Goal: Task Accomplishment & Management: Manage account settings

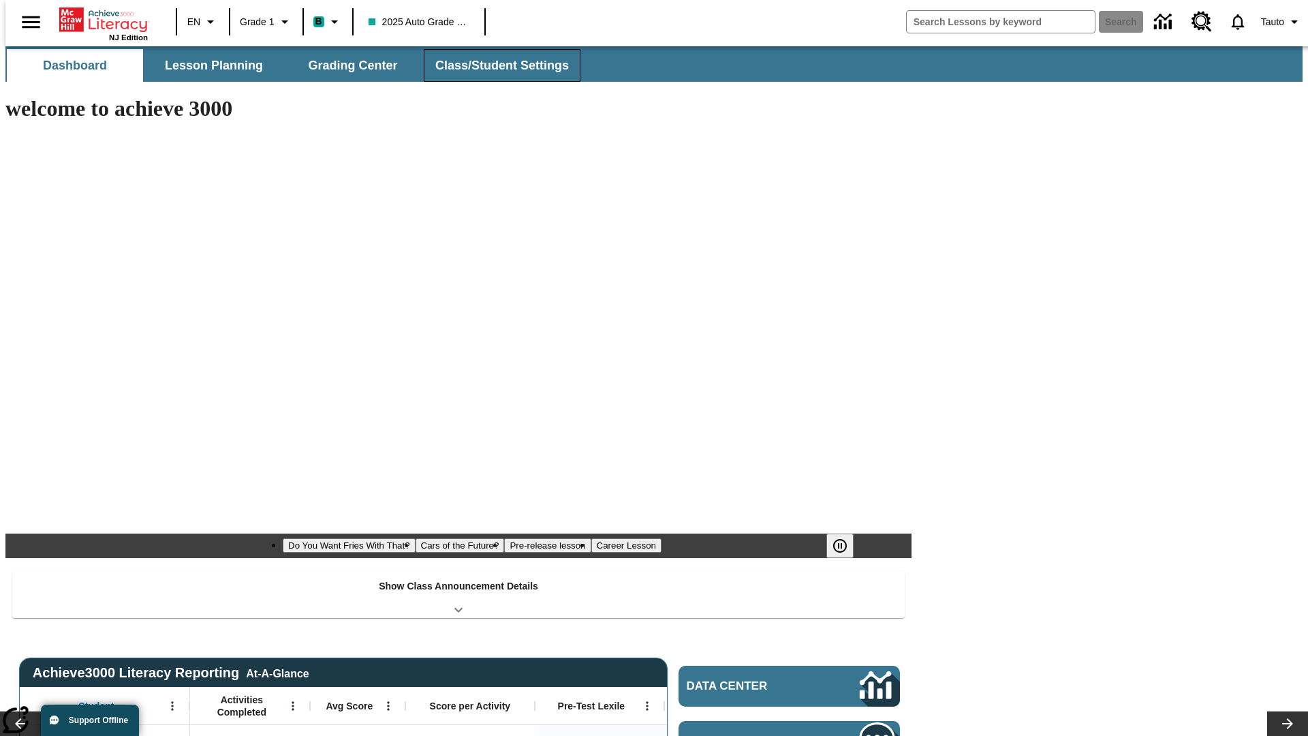
click at [495, 65] on span "Class/Student Settings" at bounding box center [502, 66] width 134 height 16
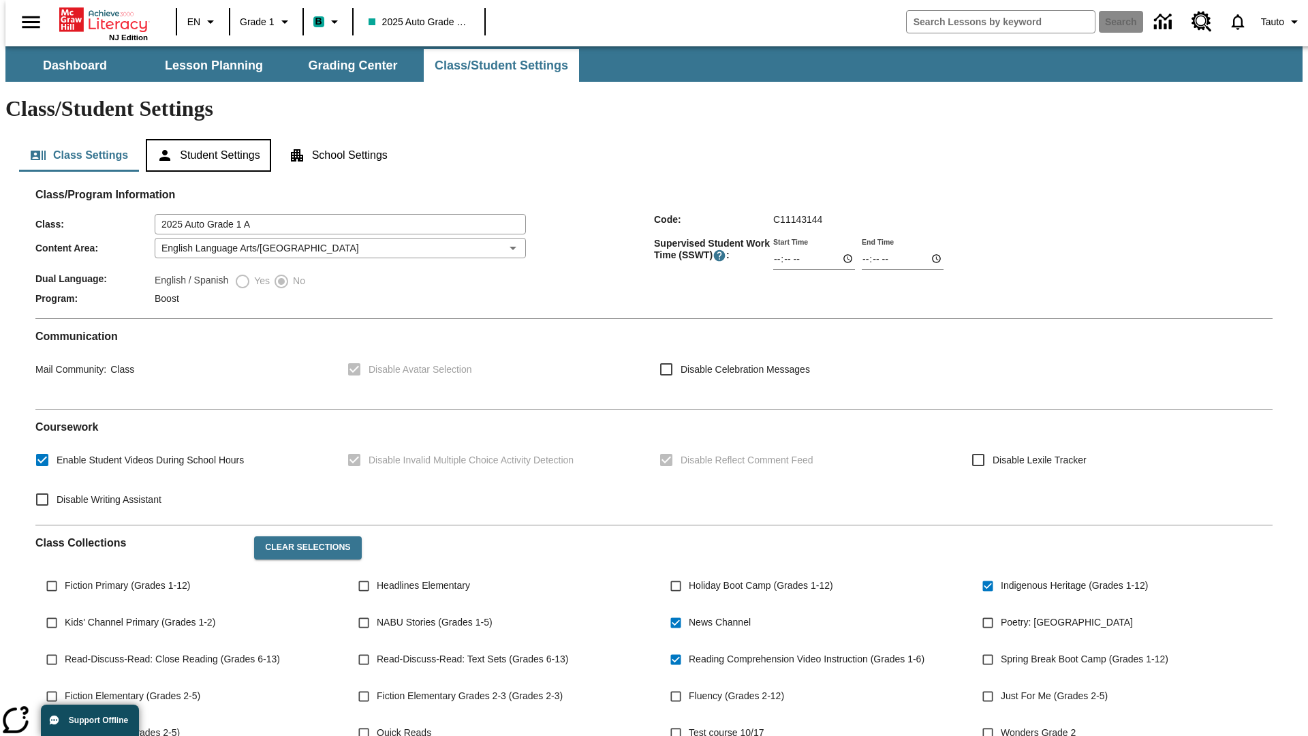
click at [205, 139] on button "Student Settings" at bounding box center [208, 155] width 125 height 33
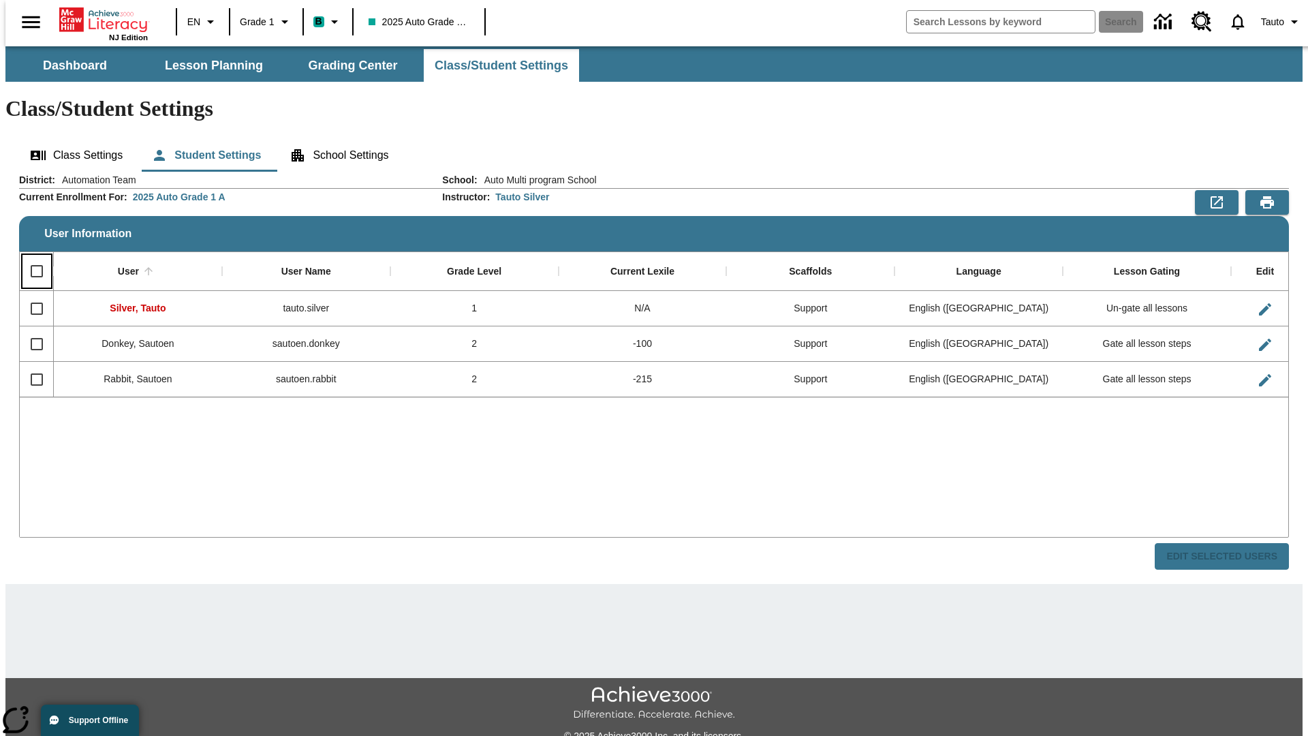
click at [31, 257] on input "Select all rows" at bounding box center [36, 271] width 29 height 29
checkbox input "true"
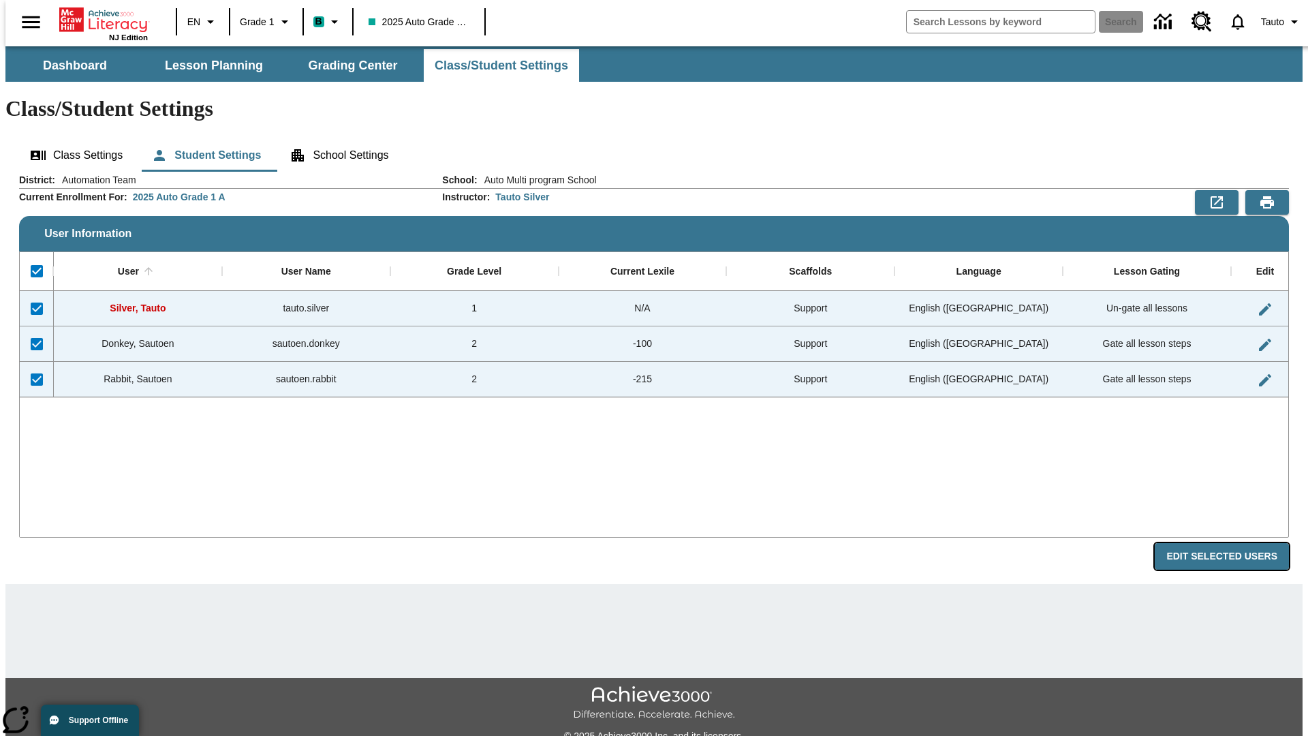
click at [1232, 543] on button "Edit Selected Users" at bounding box center [1222, 556] width 134 height 27
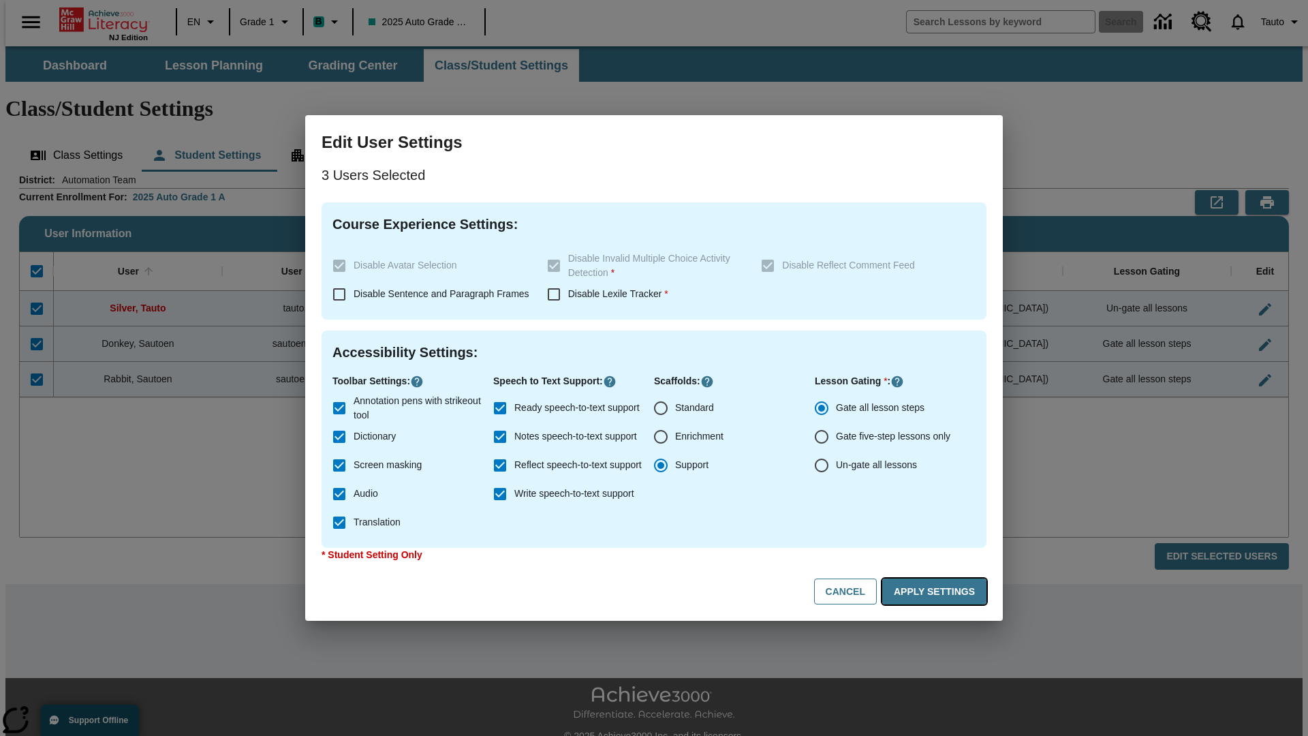
click at [937, 591] on button "Apply Settings" at bounding box center [934, 591] width 104 height 27
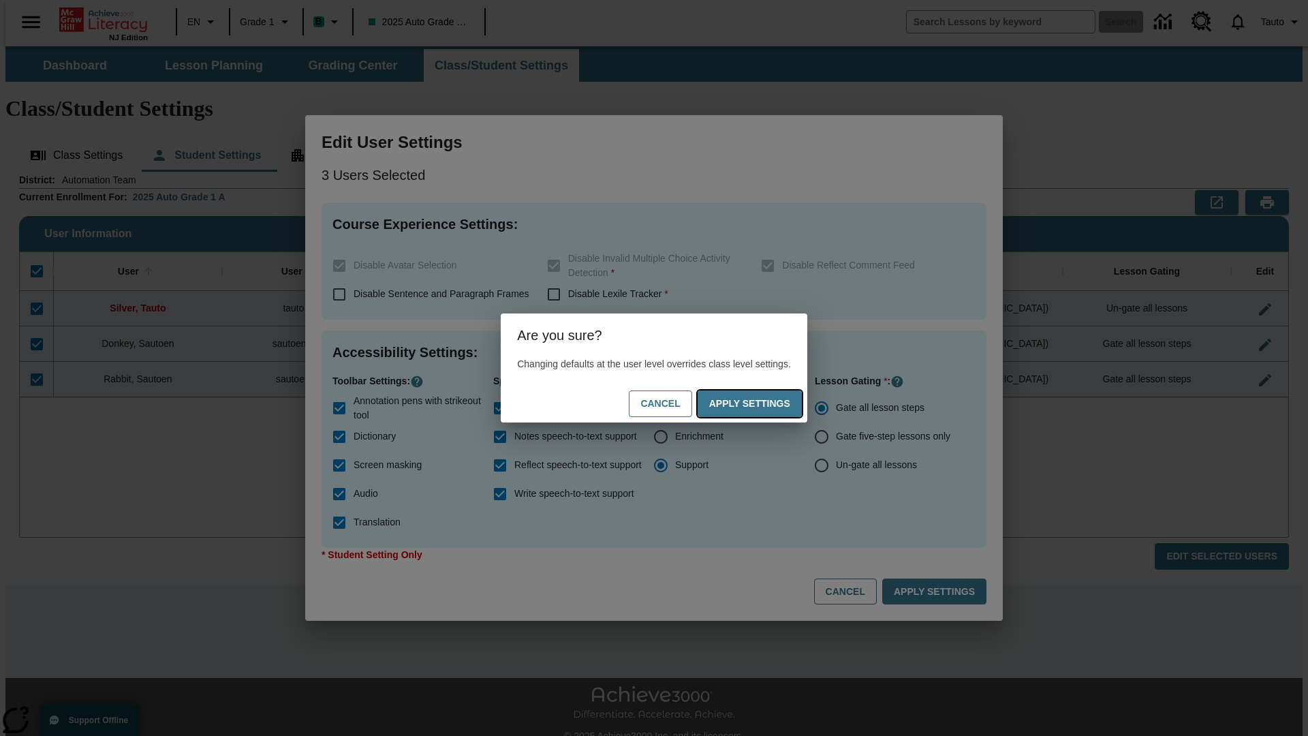
click at [763, 403] on button "Apply Settings" at bounding box center [750, 403] width 104 height 27
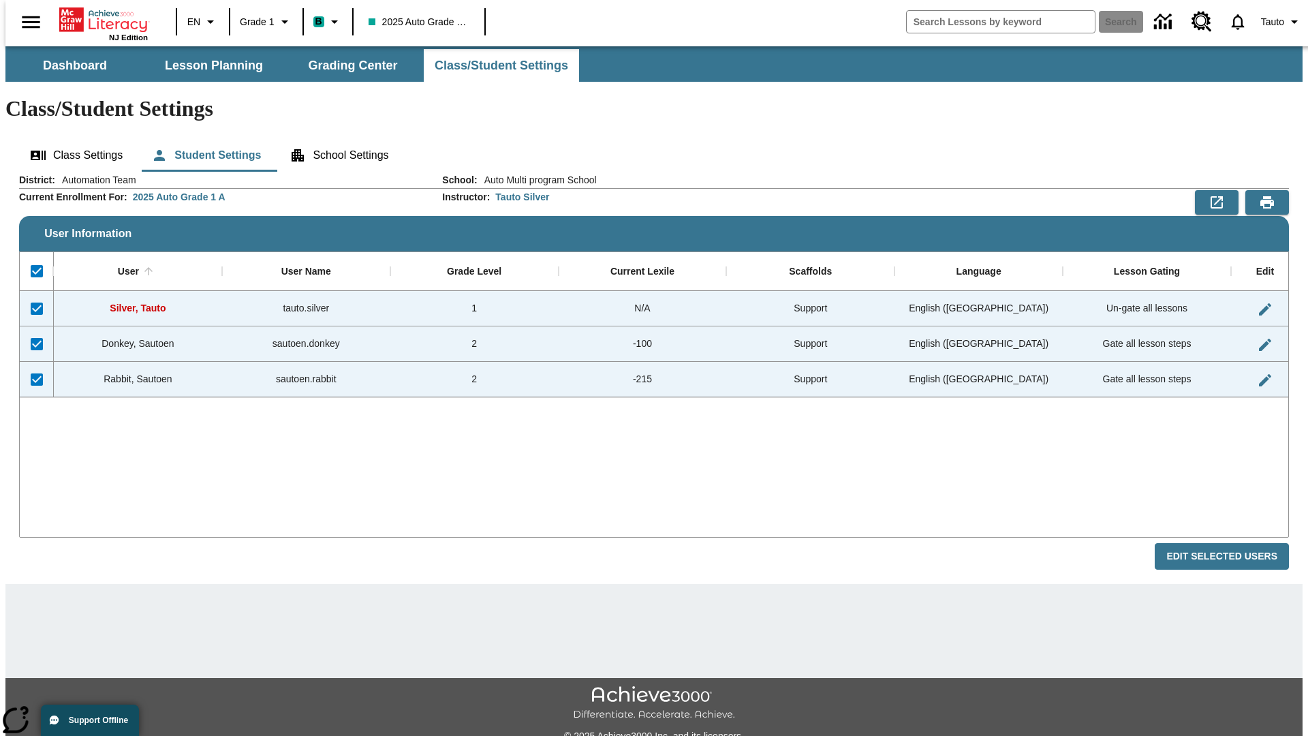
checkbox input "false"
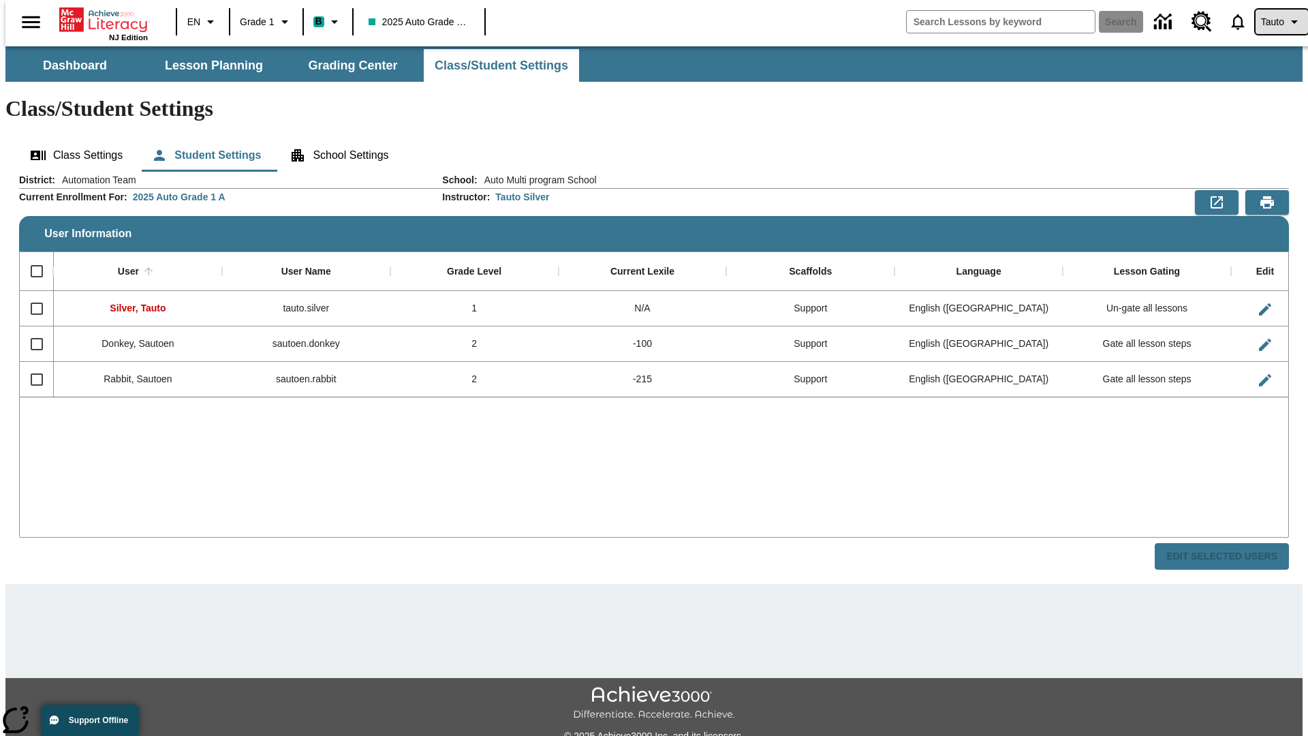
click at [1274, 22] on span "Tauto" at bounding box center [1272, 22] width 23 height 14
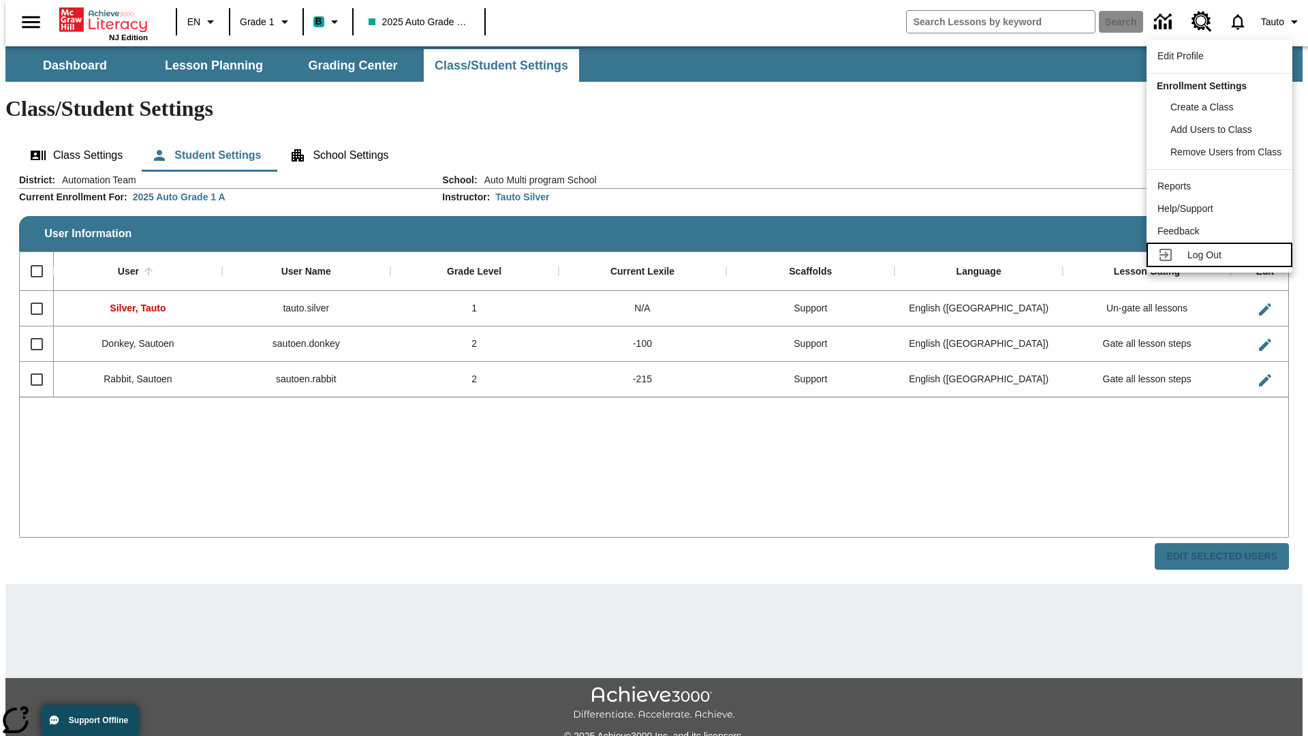
click at [1221, 255] on span "Log Out" at bounding box center [1204, 254] width 34 height 11
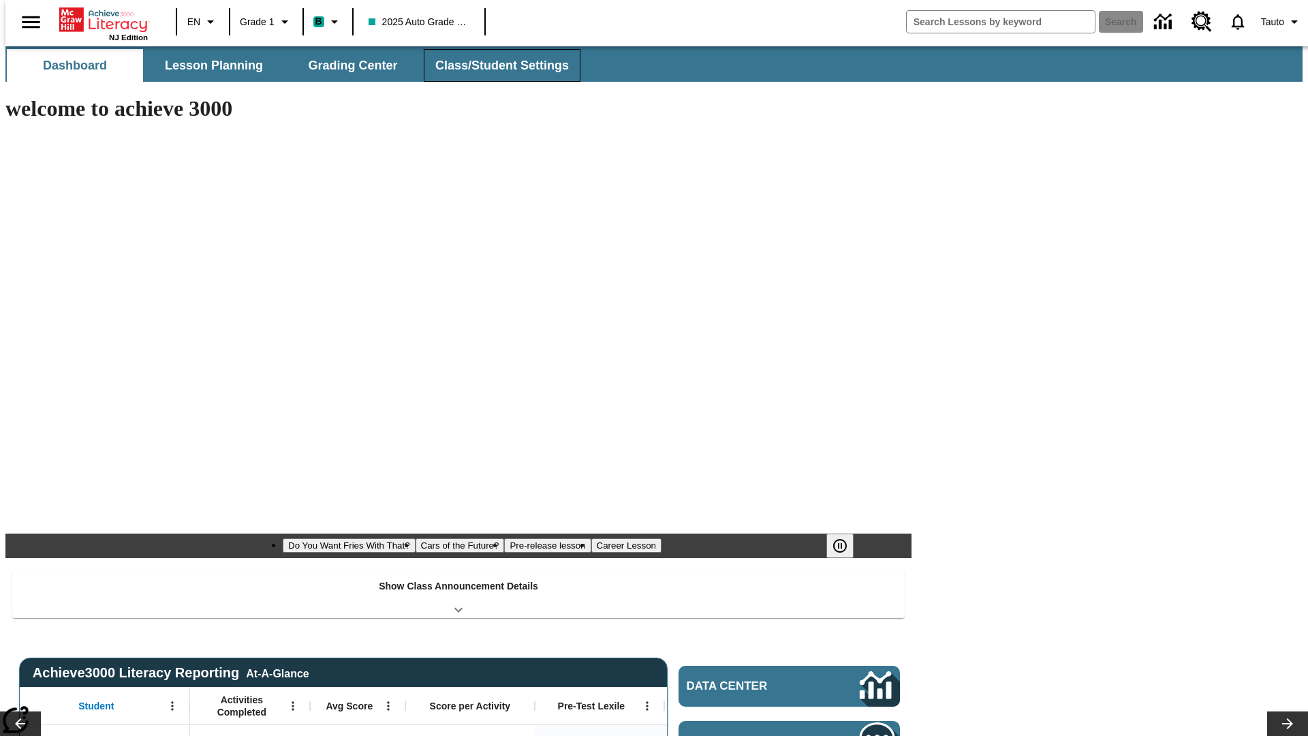
click at [495, 65] on span "Class/Student Settings" at bounding box center [502, 66] width 134 height 16
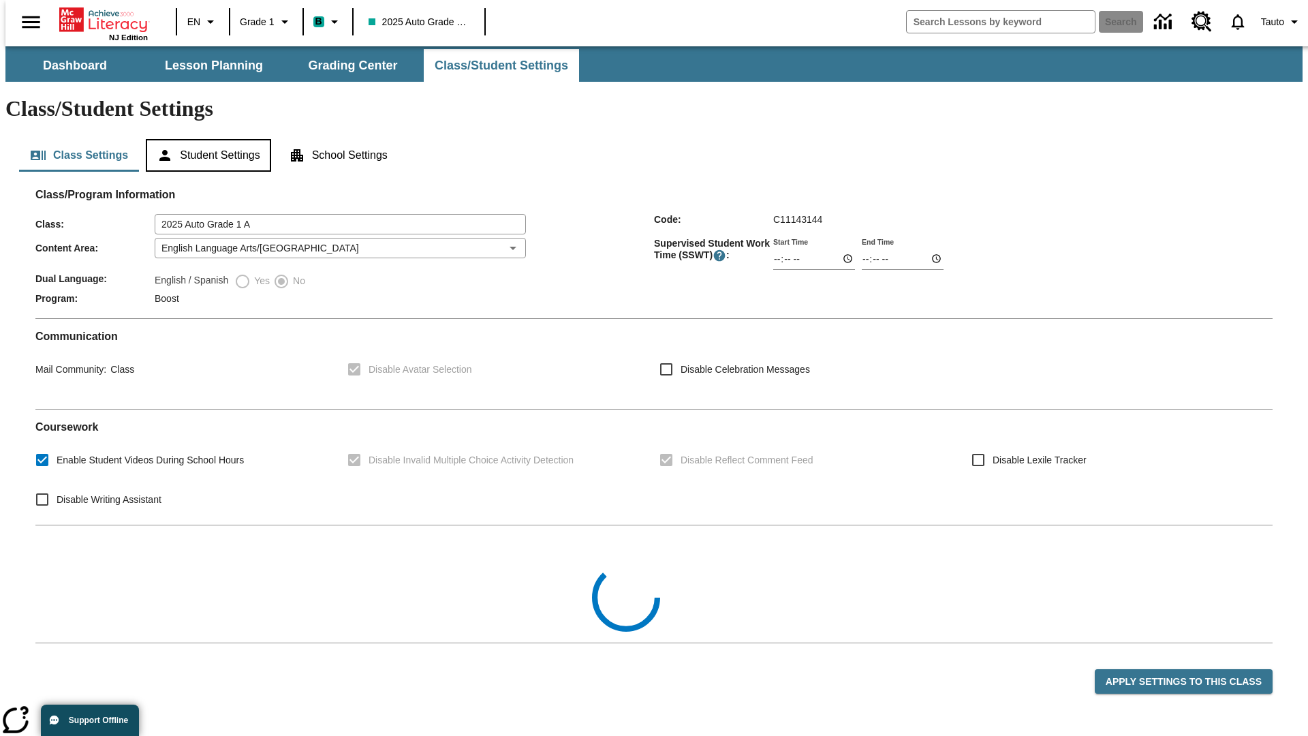
click at [205, 139] on button "Student Settings" at bounding box center [208, 155] width 125 height 33
